Goal: Transaction & Acquisition: Purchase product/service

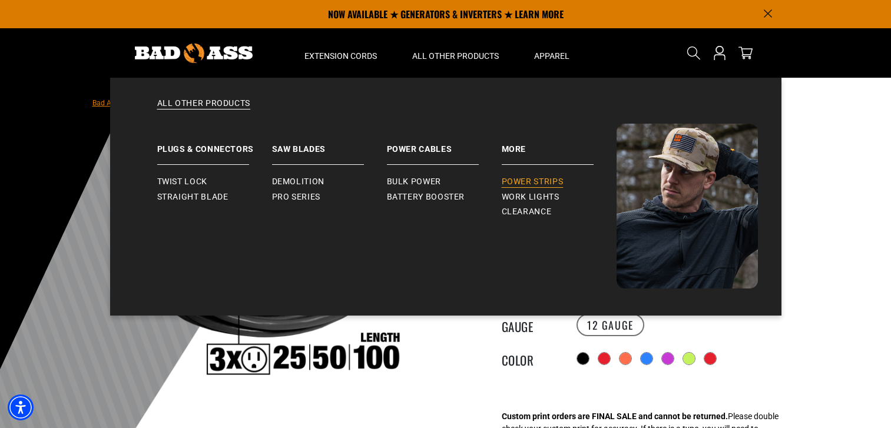
click at [551, 179] on span "Power Strips" at bounding box center [533, 182] width 62 height 11
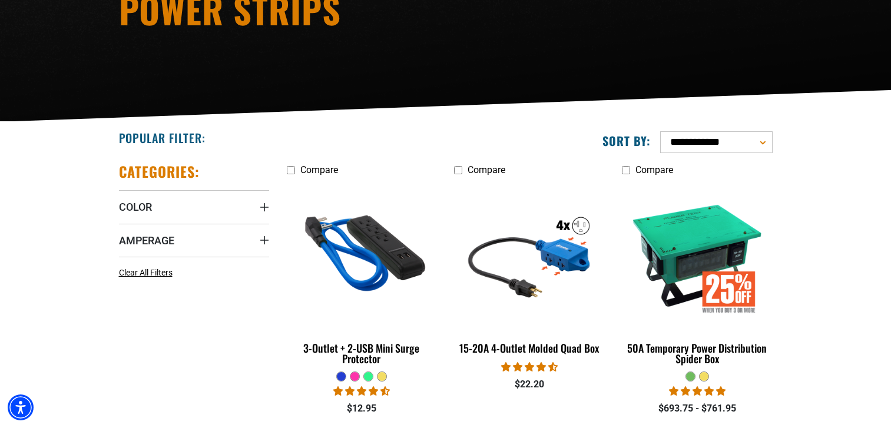
scroll to position [236, 0]
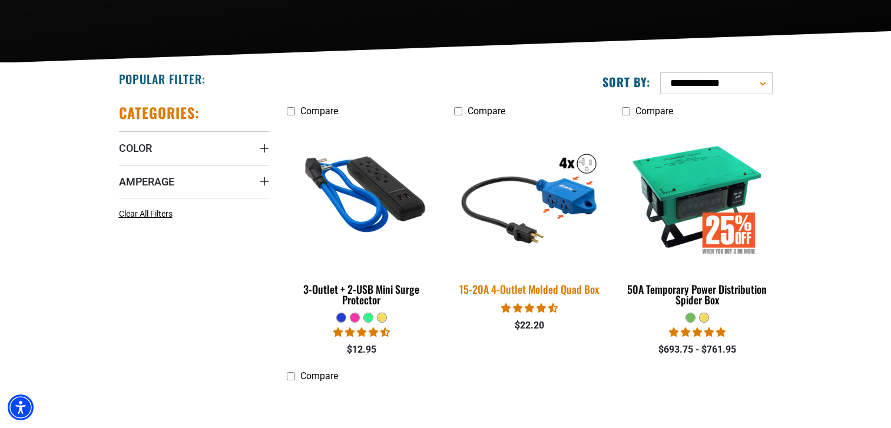
click at [567, 291] on div "15-20A 4-Outlet Molded Quad Box" at bounding box center [529, 289] width 150 height 11
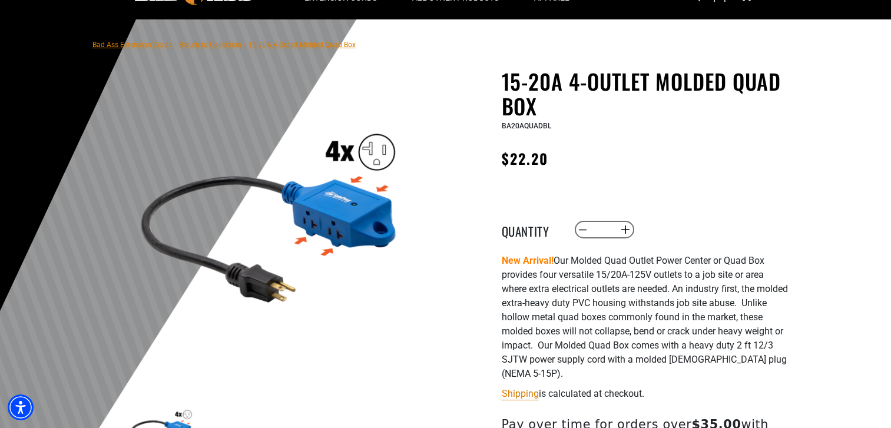
scroll to position [117, 0]
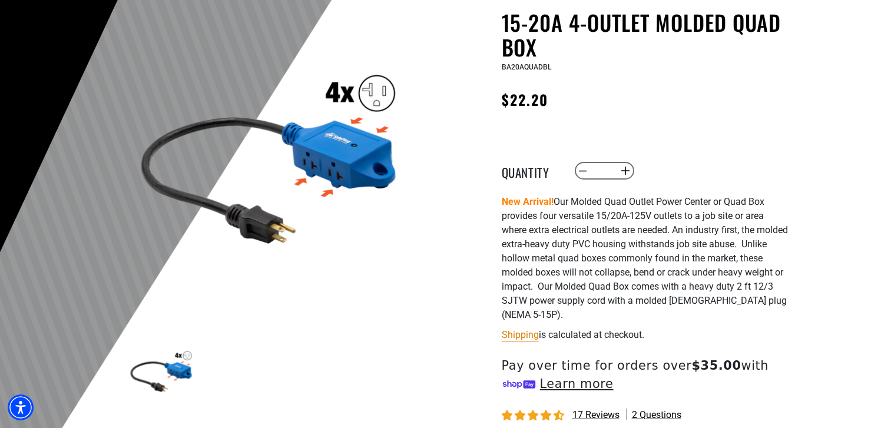
click at [227, 34] on img at bounding box center [269, 154] width 284 height 284
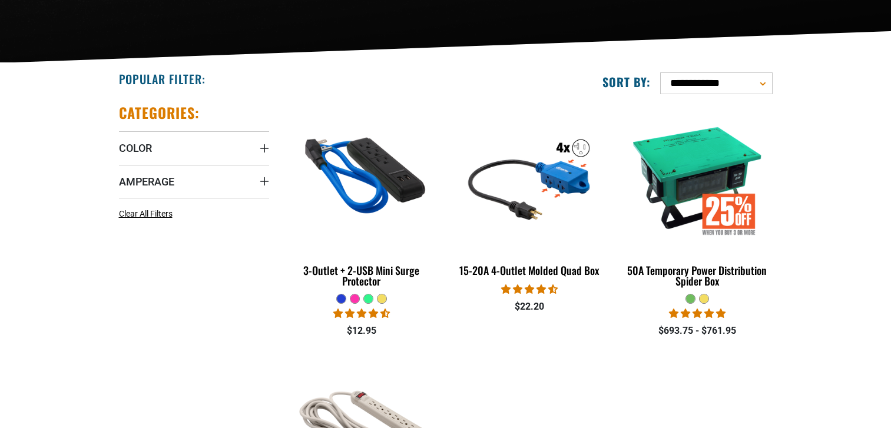
scroll to position [236, 0]
click at [865, 309] on section "**********" at bounding box center [445, 327] width 891 height 528
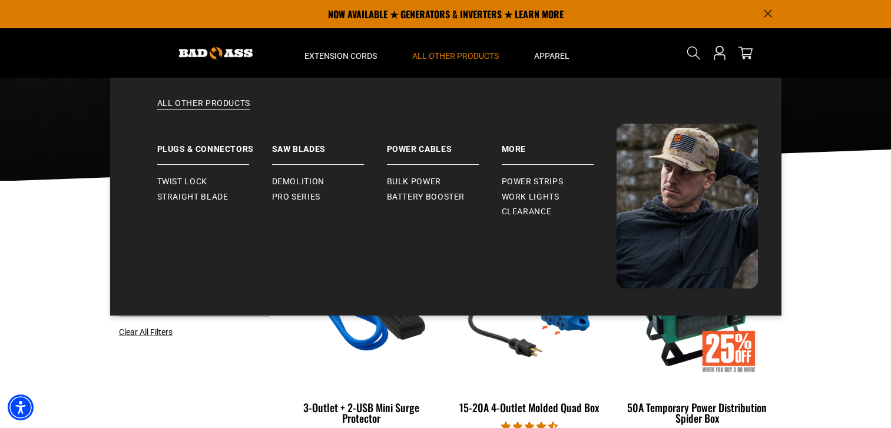
scroll to position [0, 0]
click at [434, 179] on span "Bulk Power" at bounding box center [414, 182] width 54 height 11
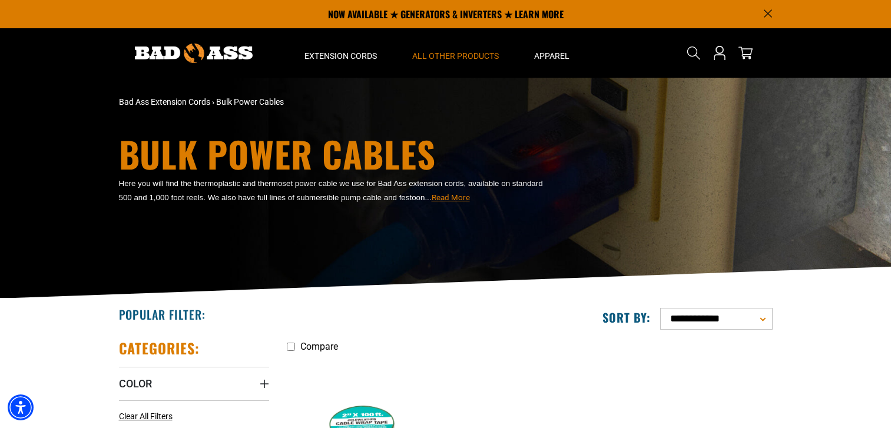
click at [156, 52] on img at bounding box center [194, 53] width 118 height 19
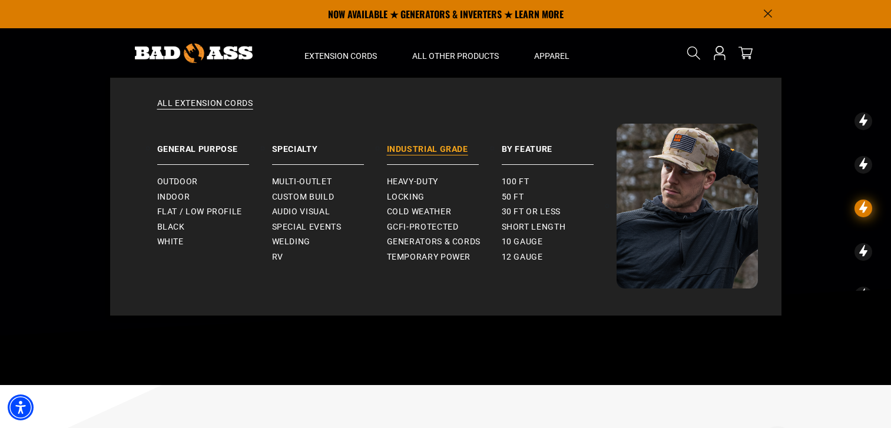
click at [442, 149] on link "Industrial Grade" at bounding box center [444, 144] width 115 height 41
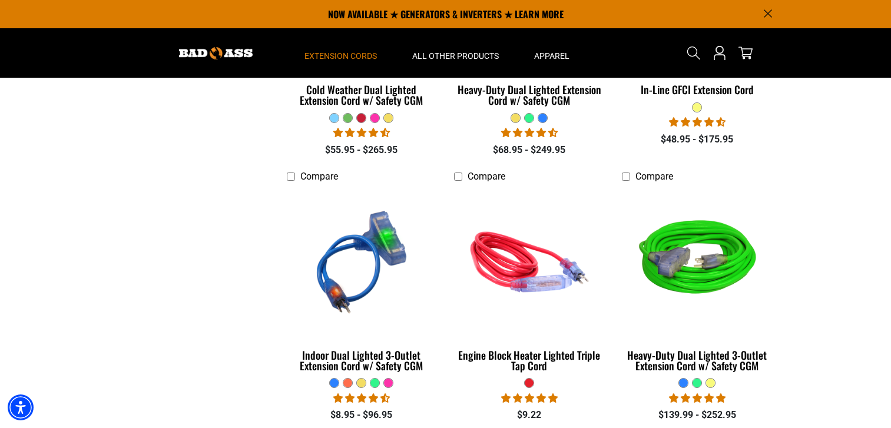
scroll to position [766, 0]
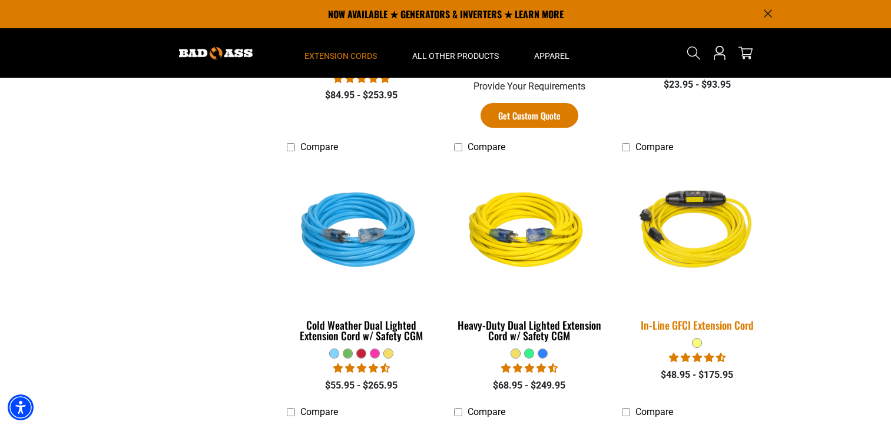
click at [728, 325] on div "In-Line GFCI Extension Cord" at bounding box center [697, 325] width 150 height 11
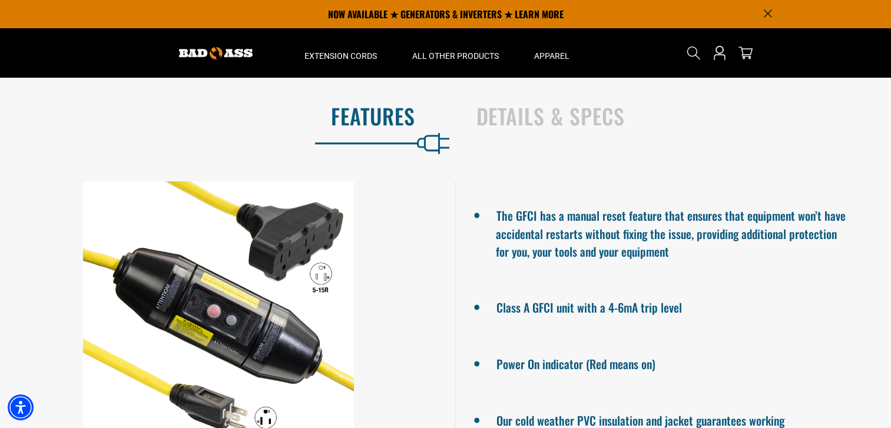
scroll to position [411, 0]
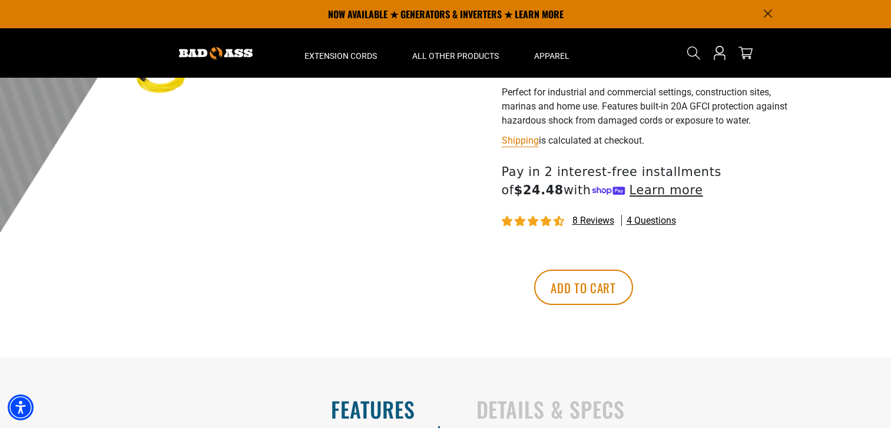
click at [191, 52] on img at bounding box center [216, 53] width 74 height 12
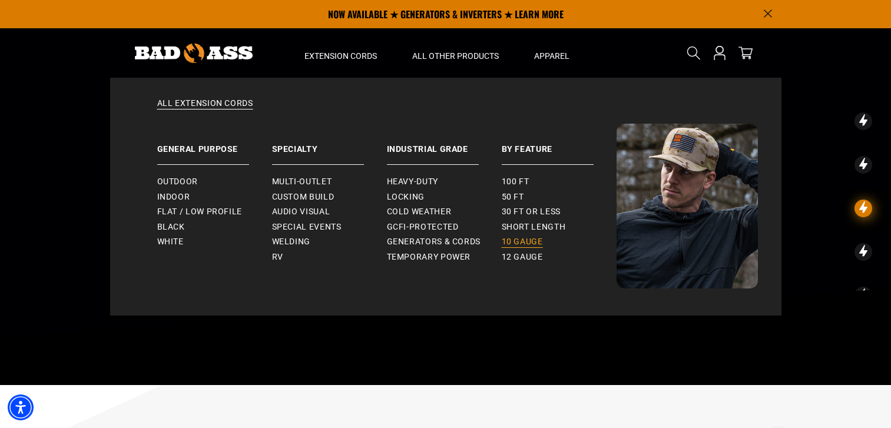
click at [527, 240] on span "10 gauge" at bounding box center [522, 242] width 41 height 11
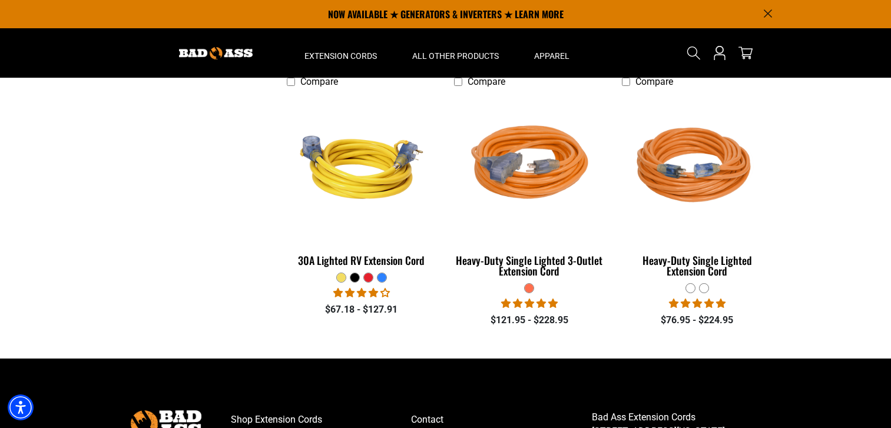
scroll to position [471, 0]
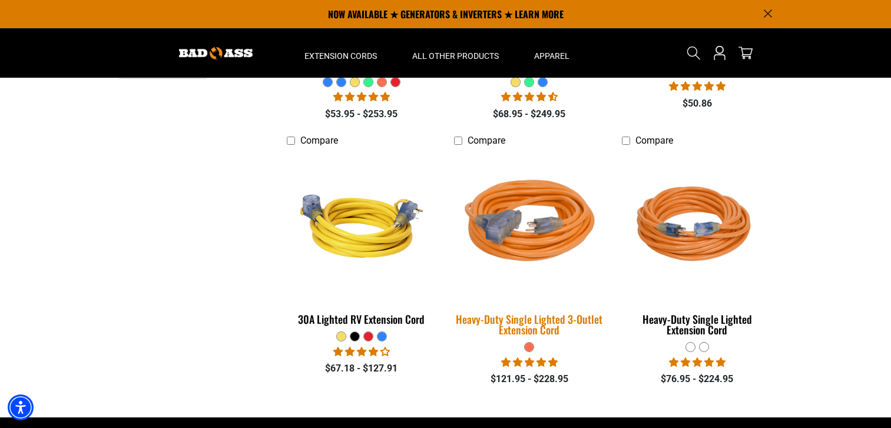
click at [544, 319] on div "Heavy-Duty Single Lighted 3-Outlet Extension Cord" at bounding box center [529, 324] width 150 height 21
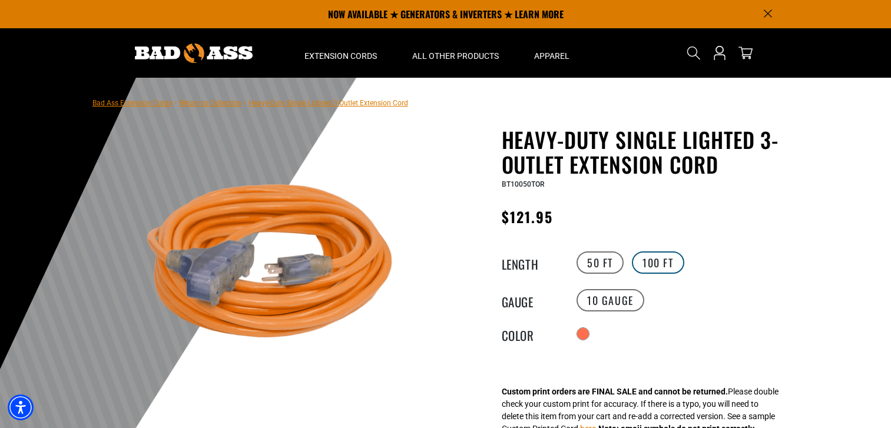
click at [664, 264] on label "100 FT" at bounding box center [658, 263] width 52 height 22
